Goal: Task Accomplishment & Management: Complete application form

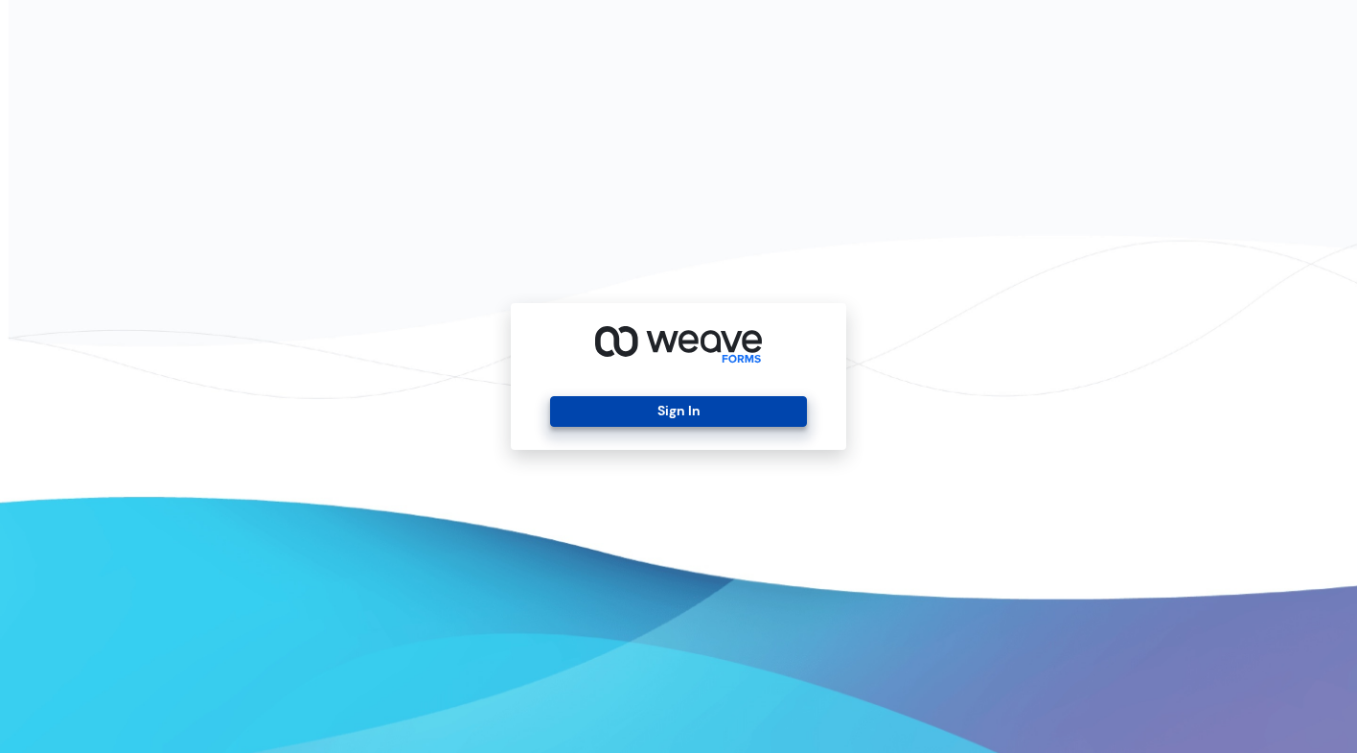
click at [682, 402] on button "Sign In" at bounding box center [678, 411] width 256 height 31
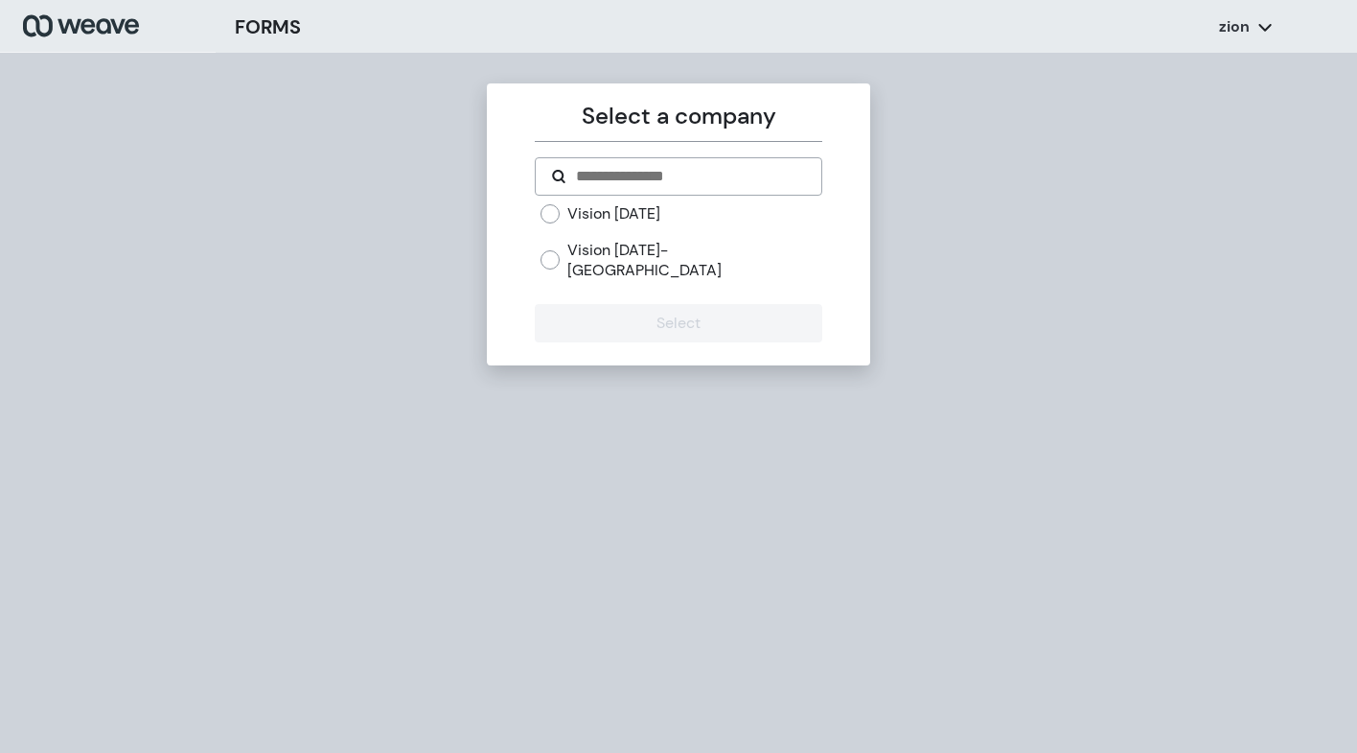
click at [591, 213] on label "Vision [DATE]" at bounding box center [614, 213] width 93 height 21
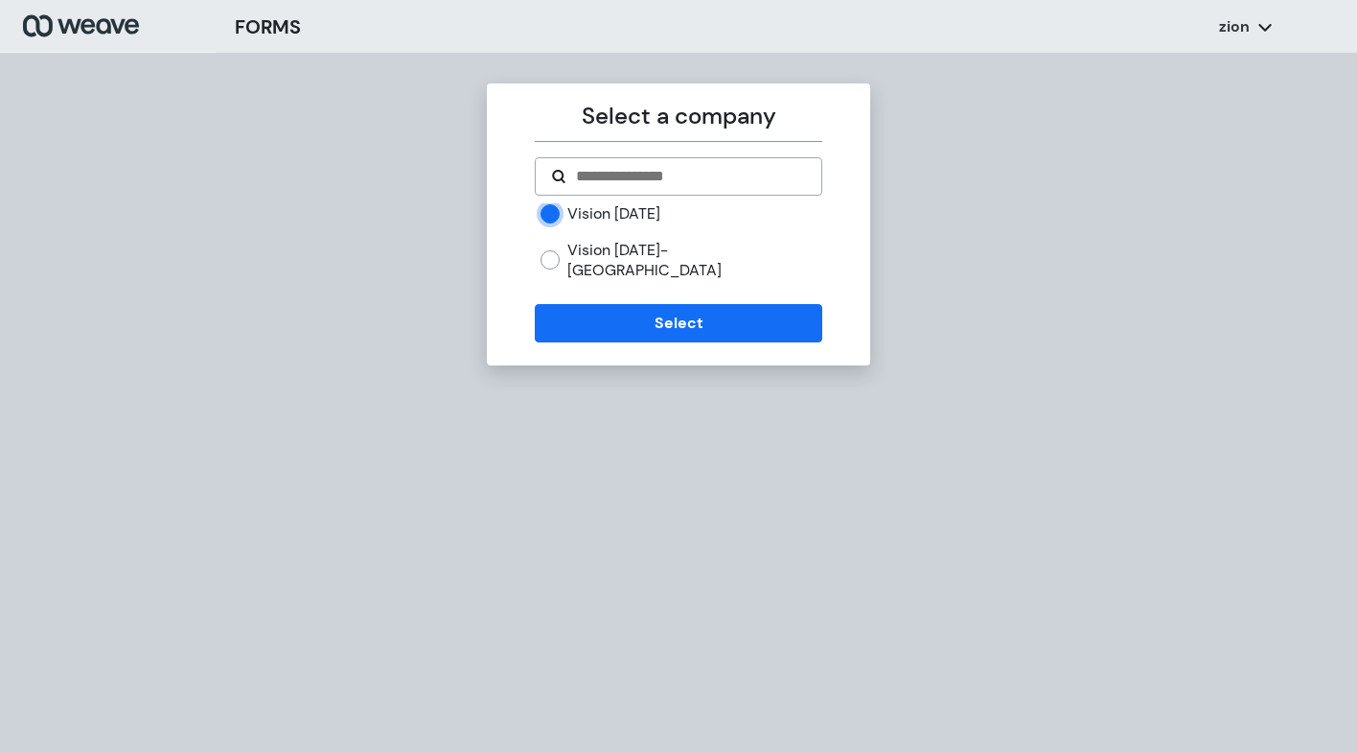
click at [602, 276] on form "Vision [DATE] Vision [DATE]- Town Center Select" at bounding box center [678, 249] width 287 height 185
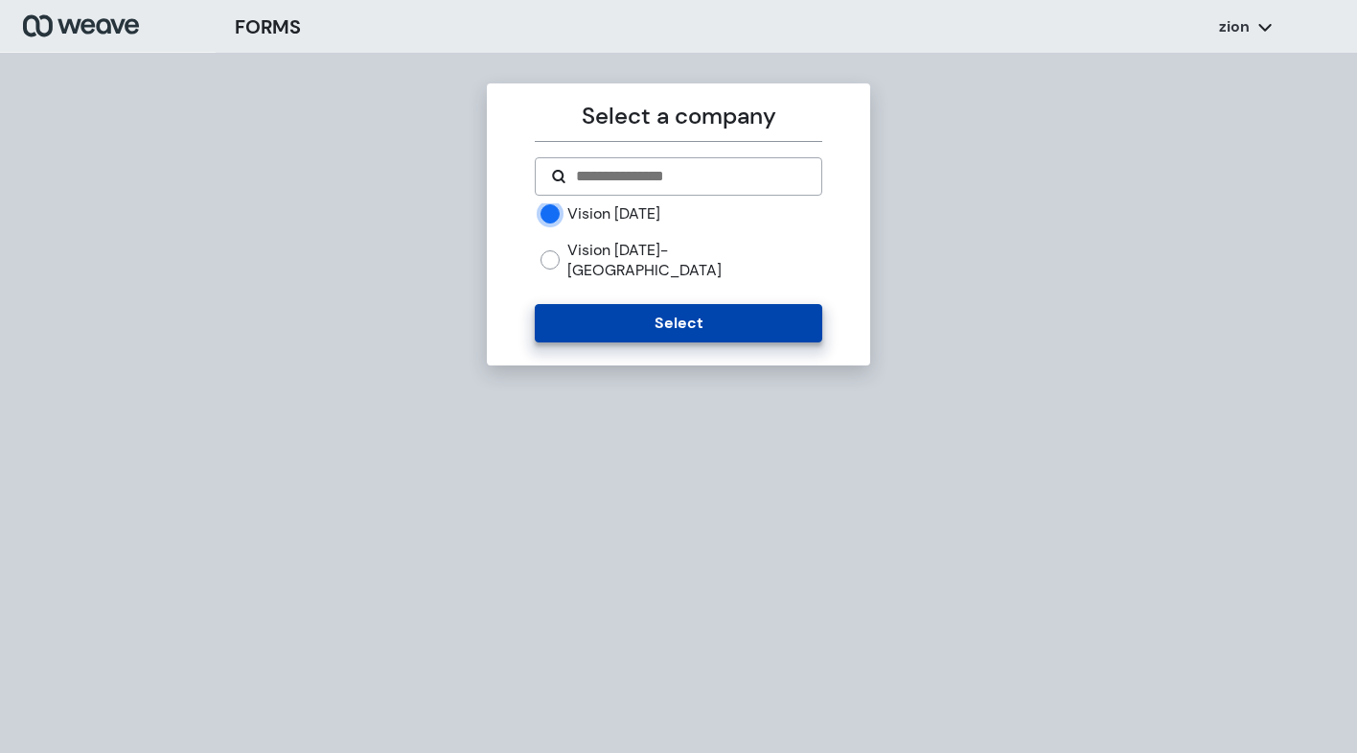
click at [604, 307] on button "Select" at bounding box center [678, 323] width 287 height 38
